Goal: Task Accomplishment & Management: Complete application form

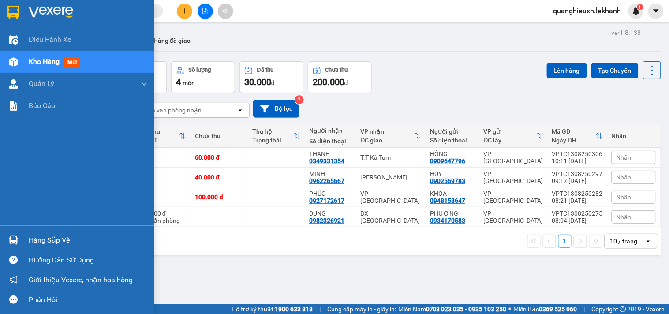
click at [11, 10] on img at bounding box center [12, 12] width 11 height 13
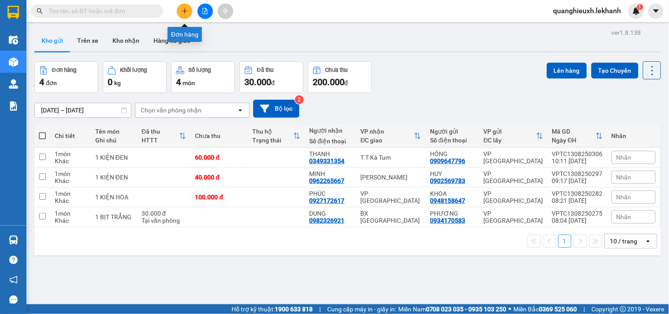
click at [184, 9] on icon "plus" at bounding box center [185, 11] width 6 height 6
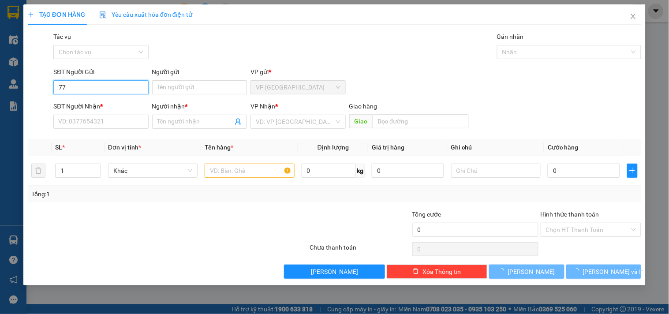
type input "7"
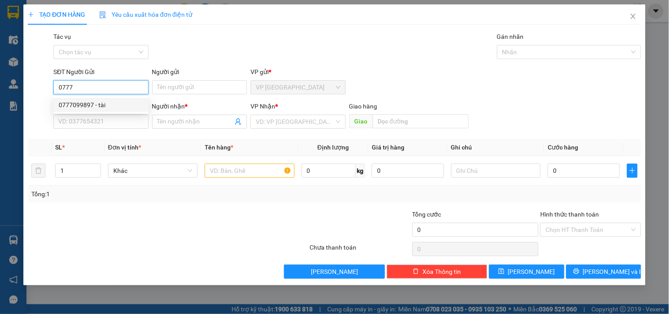
click at [126, 104] on div "0777099897 - tài" at bounding box center [101, 105] width 85 height 10
type input "0777099897"
type input "tài"
type input "0978484852"
type input "NHA KHOA Á ÂU"
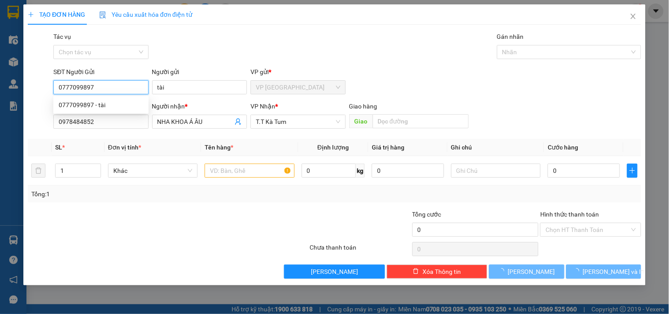
type input "30.000"
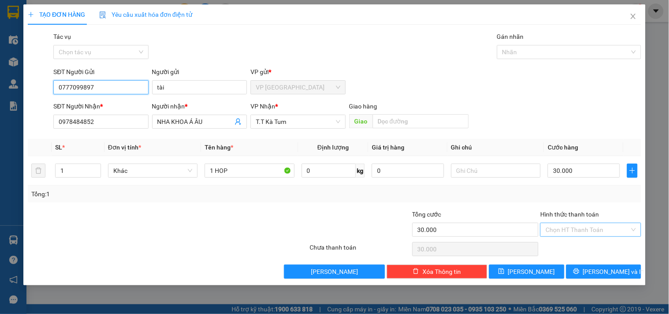
type input "0777099897"
click at [550, 231] on input "Hình thức thanh toán" at bounding box center [587, 229] width 84 height 13
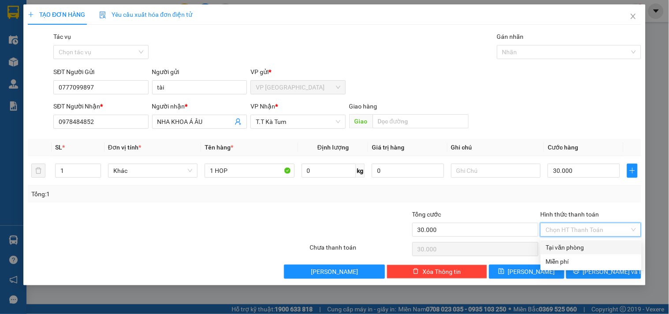
click at [562, 247] on div "Tại văn phòng" at bounding box center [591, 247] width 90 height 10
type input "0"
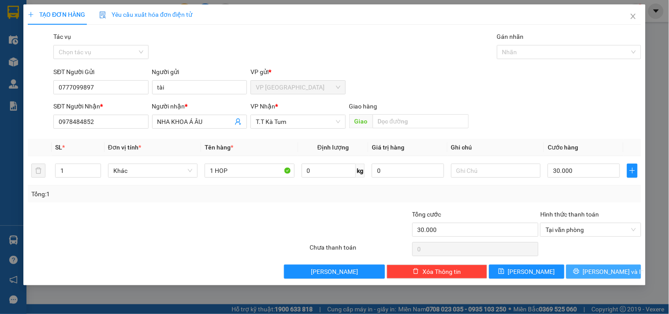
click at [584, 275] on button "[PERSON_NAME] và In" at bounding box center [603, 271] width 75 height 14
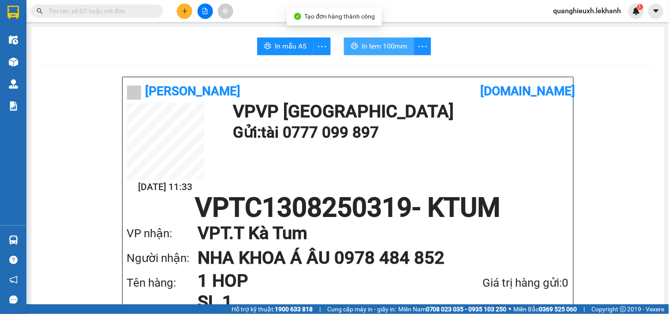
click at [361, 43] on span "In tem 100mm" at bounding box center [383, 46] width 45 height 11
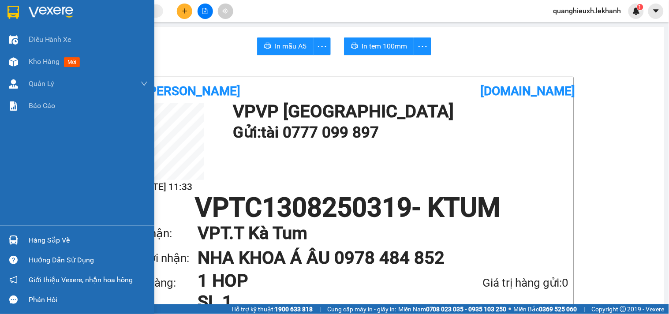
click at [23, 14] on div at bounding box center [77, 14] width 154 height 29
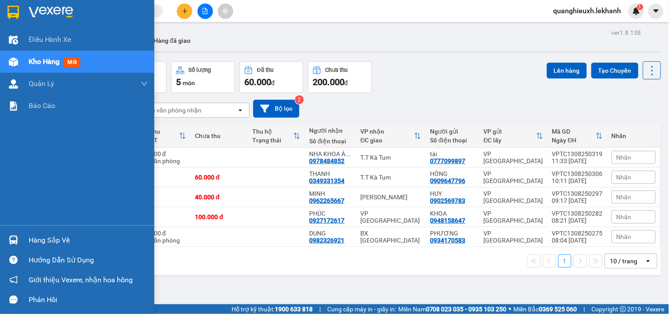
click at [58, 11] on img at bounding box center [51, 12] width 45 height 13
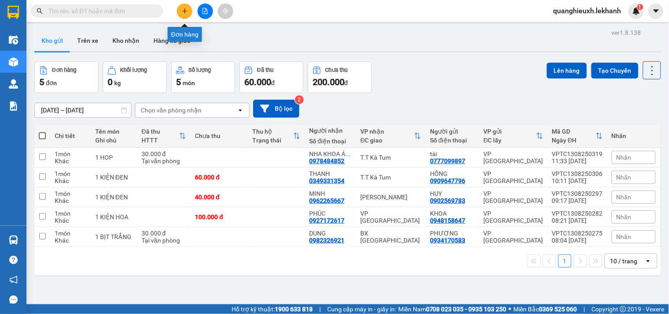
click at [184, 8] on icon "plus" at bounding box center [185, 11] width 6 height 6
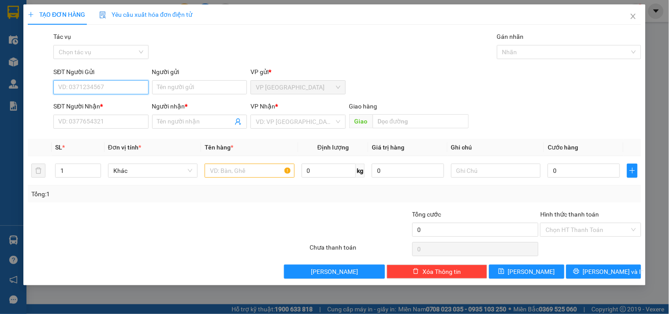
click at [96, 92] on input "SĐT Người Gửi" at bounding box center [100, 87] width 95 height 14
click at [86, 87] on input "SĐT Người Gửi" at bounding box center [100, 87] width 95 height 14
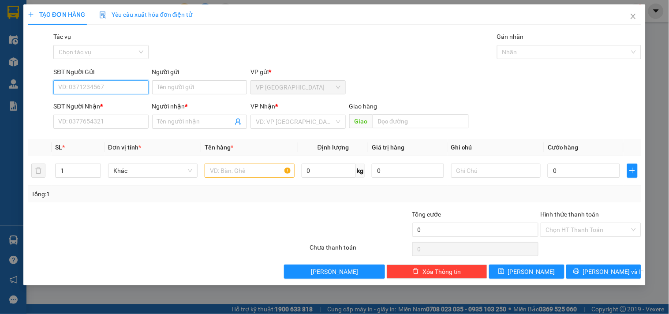
click at [86, 87] on input "SĐT Người Gửi" at bounding box center [100, 87] width 95 height 14
type input "0914467487"
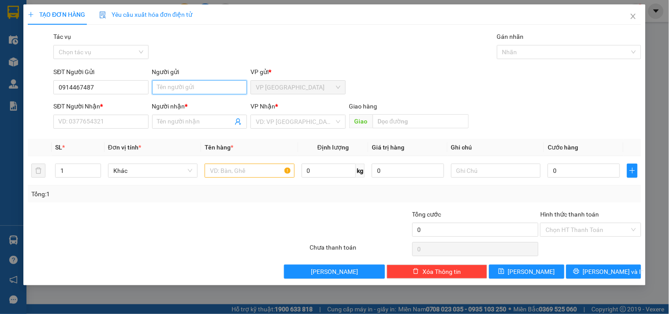
click at [205, 84] on input "Người gửi" at bounding box center [199, 87] width 95 height 14
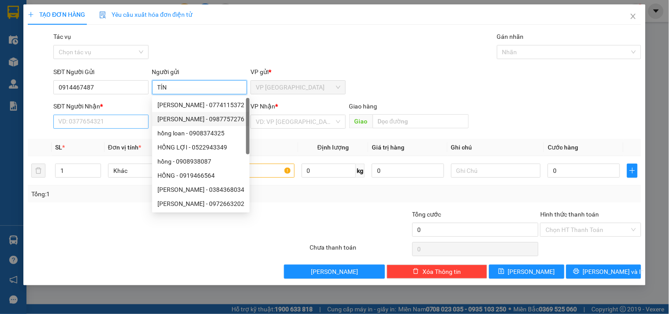
type input "TÍN"
click at [117, 128] on input "SĐT Người Nhận *" at bounding box center [100, 122] width 95 height 14
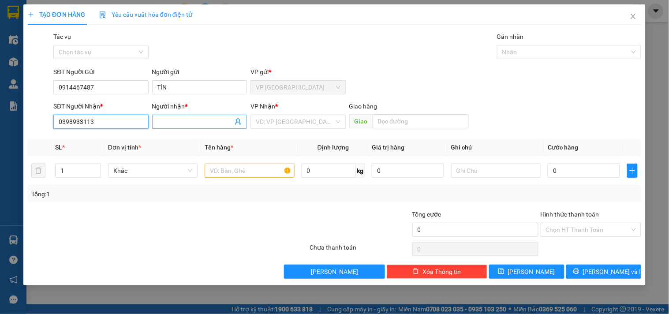
type input "0398933113"
click at [181, 124] on input "Người nhận *" at bounding box center [194, 122] width 75 height 10
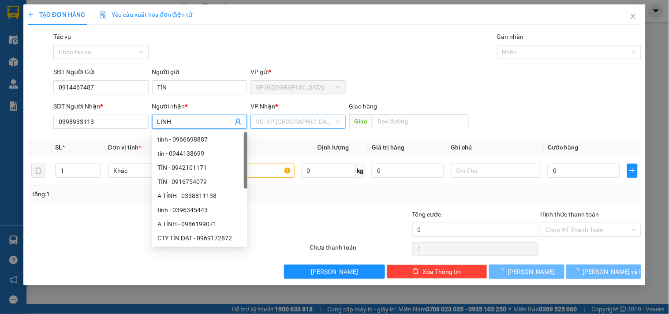
type input "LINH"
click at [267, 125] on input "search" at bounding box center [295, 121] width 78 height 13
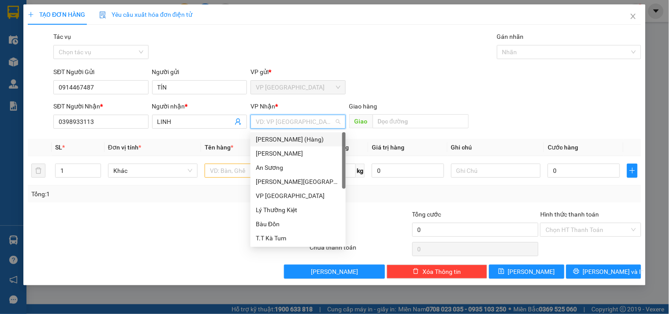
type input "K"
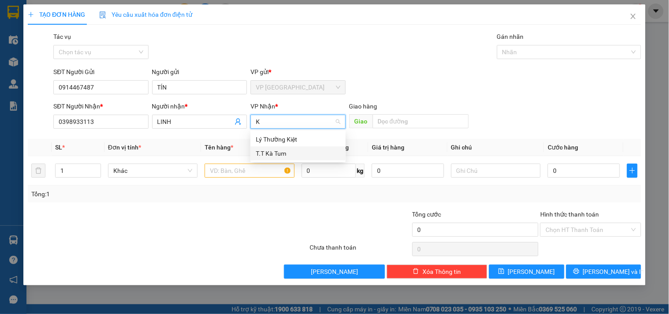
click at [283, 156] on div "T.T Kà Tum" at bounding box center [298, 154] width 85 height 10
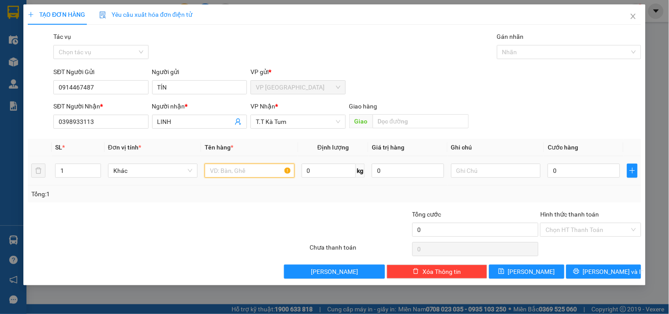
click at [234, 172] on input "text" at bounding box center [249, 171] width 89 height 14
type input "1 THÙNG BÁNH BAO"
click at [547, 174] on td "0" at bounding box center [583, 171] width 79 height 30
click at [550, 173] on input "0" at bounding box center [583, 171] width 72 height 14
type input "4"
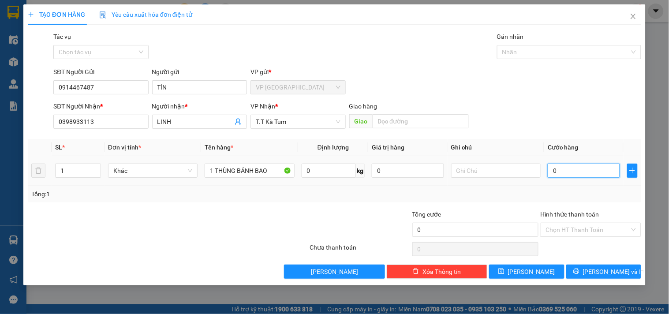
type input "4"
type input "40"
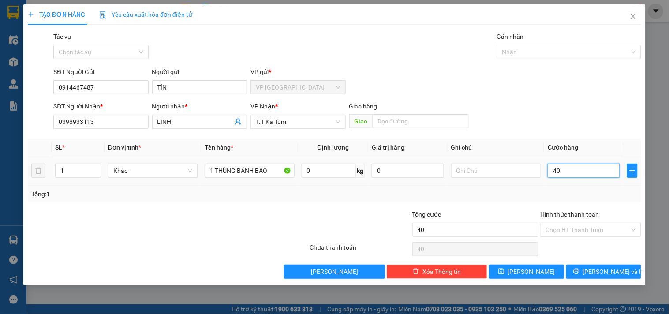
type input "400"
type input "4.000"
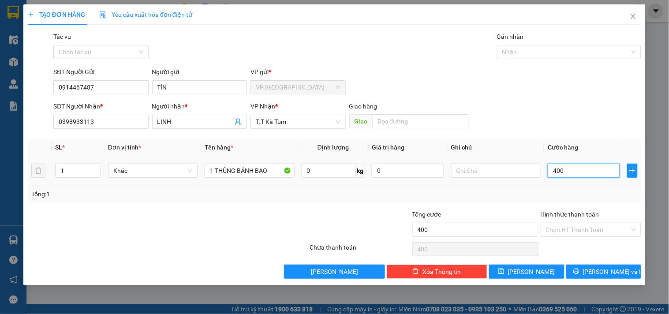
type input "4.000"
type input "40.000"
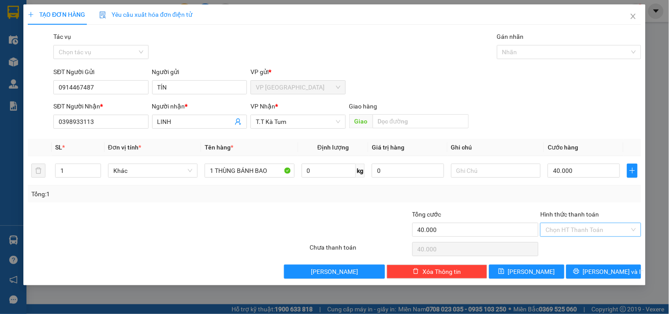
click at [580, 229] on input "Hình thức thanh toán" at bounding box center [587, 229] width 84 height 13
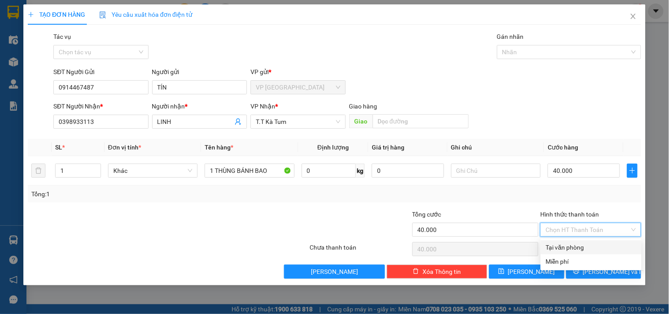
click at [557, 243] on div "Tại văn phòng" at bounding box center [591, 247] width 90 height 10
type input "0"
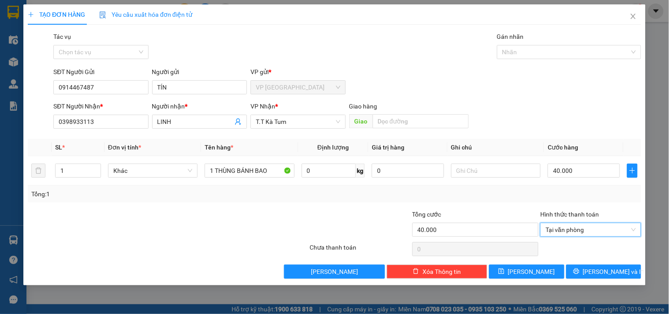
click at [491, 193] on div "Tổng: 1" at bounding box center [334, 194] width 606 height 10
click at [579, 272] on icon "printer" at bounding box center [576, 271] width 6 height 6
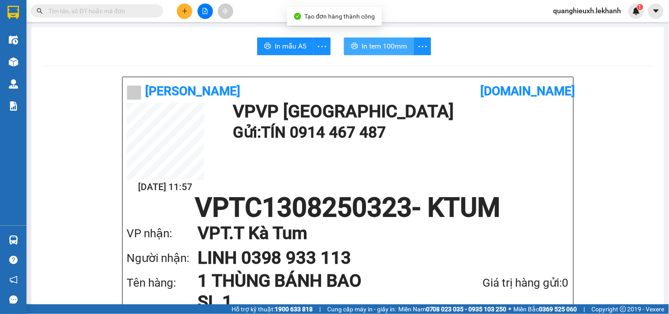
click at [372, 37] on button "In tem 100mm" at bounding box center [379, 46] width 70 height 18
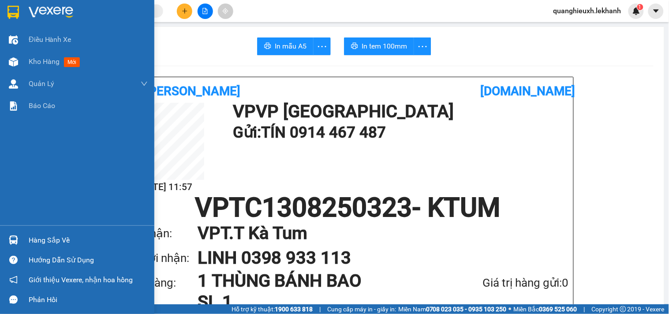
click at [15, 6] on img at bounding box center [12, 12] width 11 height 13
